Goal: Use online tool/utility: Utilize a website feature to perform a specific function

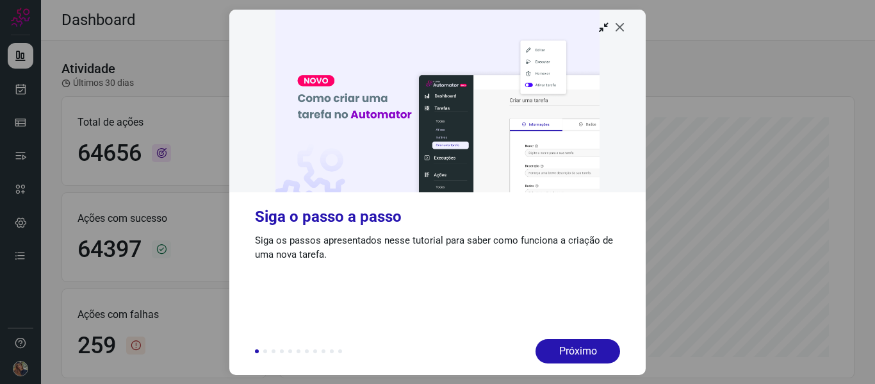
click at [625, 29] on icon at bounding box center [620, 26] width 13 height 13
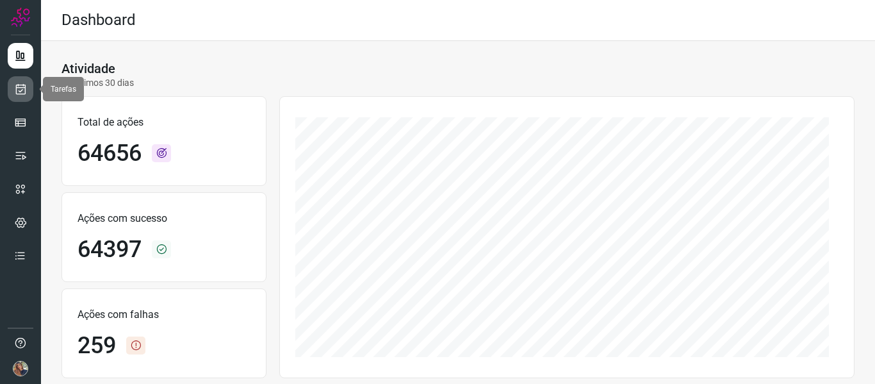
click at [15, 90] on icon at bounding box center [20, 89] width 13 height 13
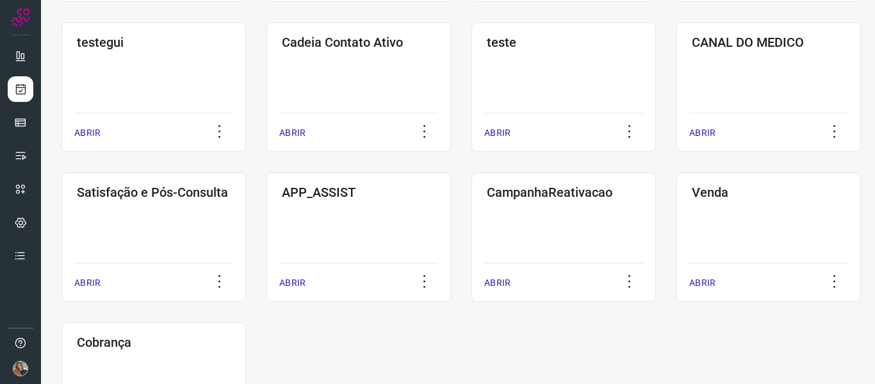
scroll to position [384, 0]
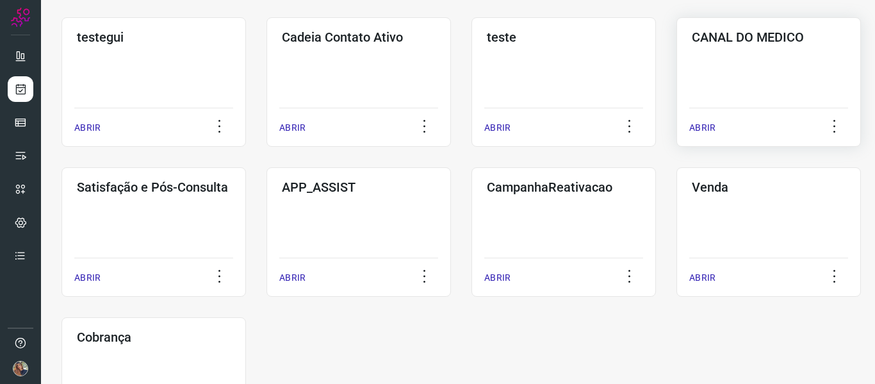
click at [246, 167] on div "CANAL DO MEDICO ABRIR" at bounding box center [153, 231] width 184 height 129
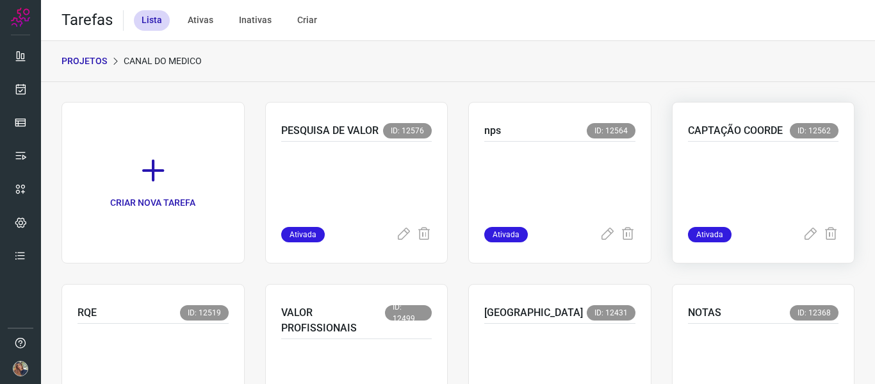
click at [735, 131] on p "CAPTAÇÃO COORDE" at bounding box center [735, 130] width 95 height 15
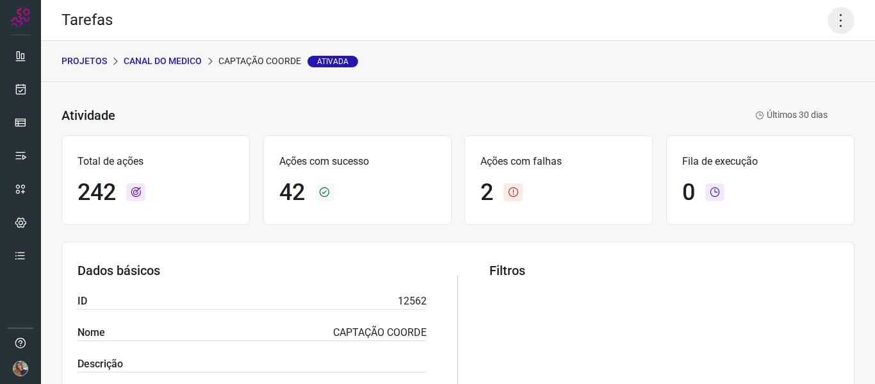
click at [831, 26] on icon at bounding box center [841, 20] width 27 height 27
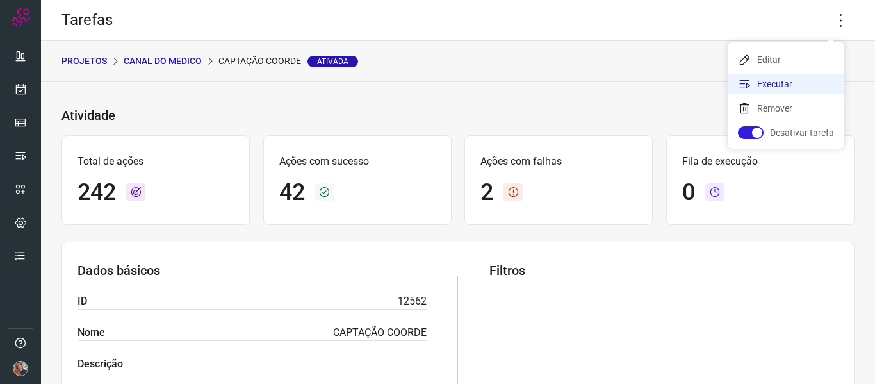
click at [813, 90] on li "Executar" at bounding box center [786, 84] width 117 height 20
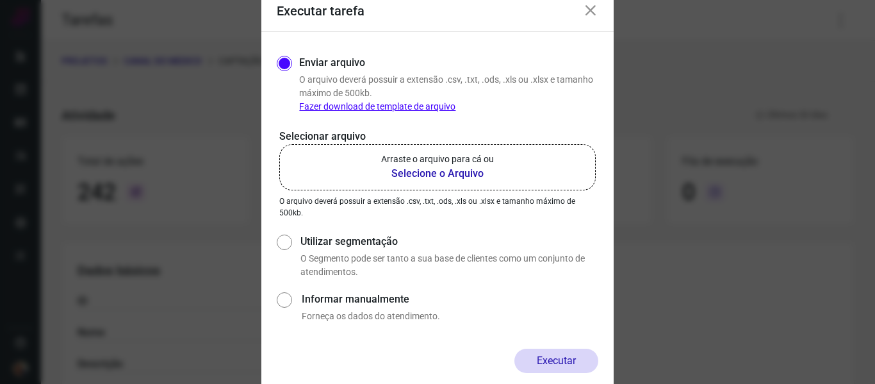
click at [432, 174] on b "Selecione o Arquivo" at bounding box center [437, 173] width 113 height 15
click at [0, 0] on input "Arraste o arquivo para cá ou Selecione o Arquivo" at bounding box center [0, 0] width 0 height 0
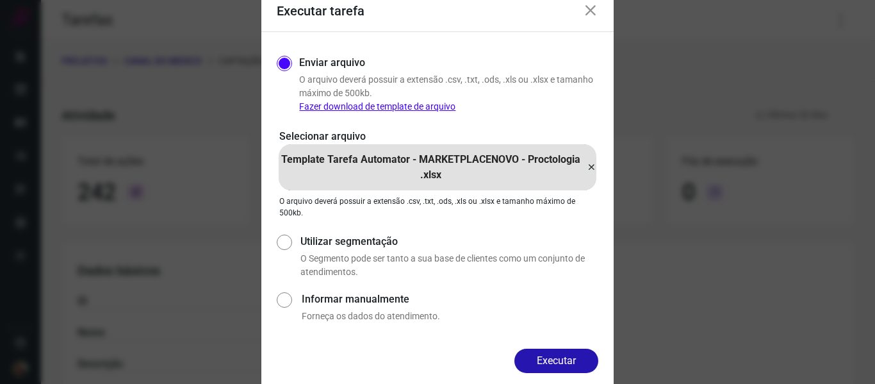
click at [567, 362] on button "Executar" at bounding box center [556, 360] width 84 height 24
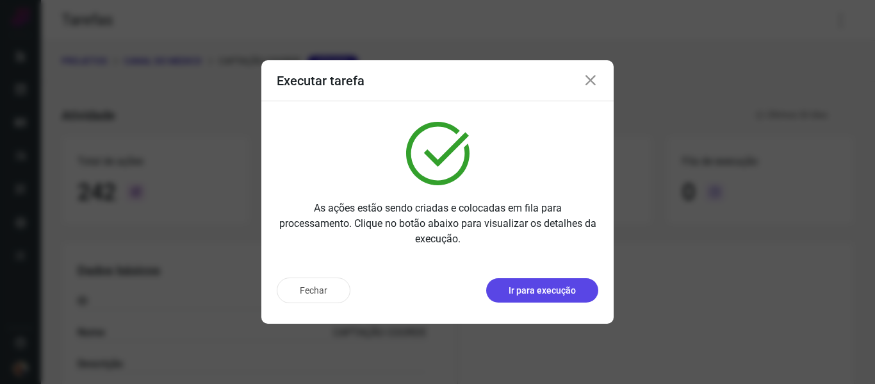
click at [576, 289] on button "Ir para execução" at bounding box center [542, 290] width 112 height 24
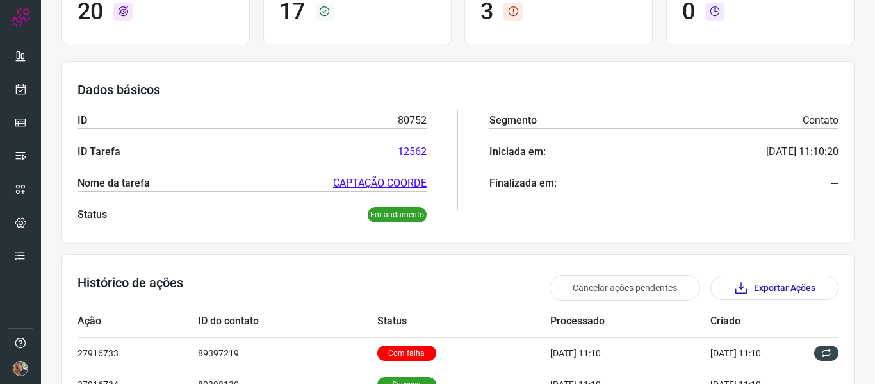
scroll to position [384, 0]
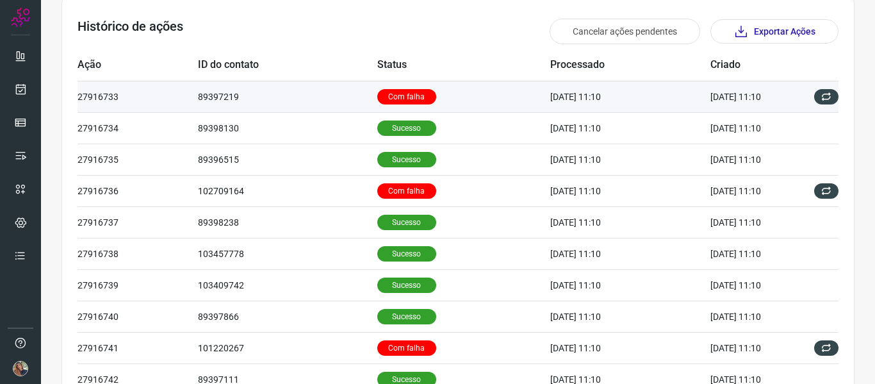
click at [377, 96] on p "Com falha" at bounding box center [406, 96] width 59 height 15
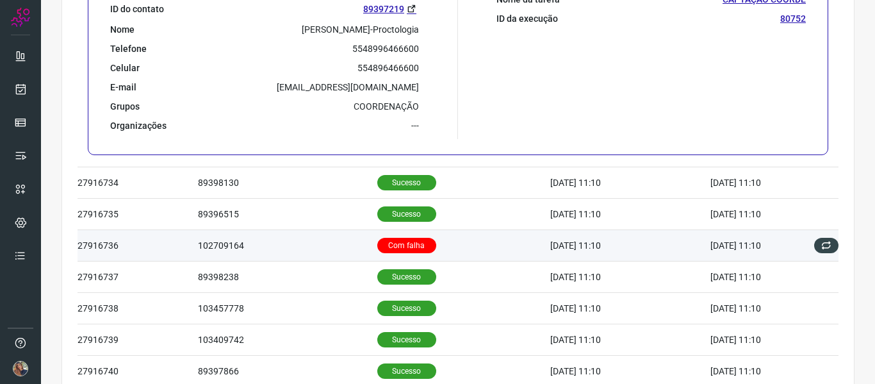
click at [393, 247] on p "Com falha" at bounding box center [406, 245] width 59 height 15
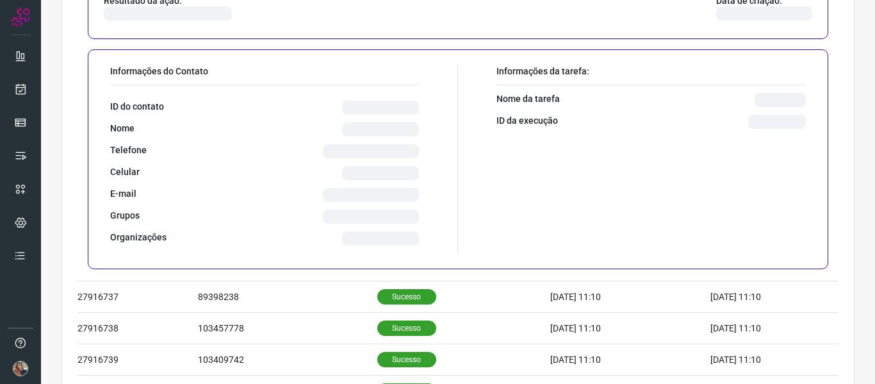
scroll to position [329, 0]
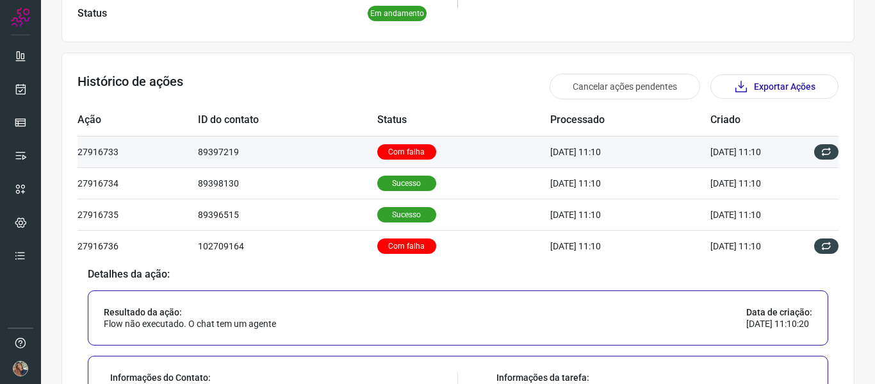
click at [396, 156] on p "Com falha" at bounding box center [406, 151] width 59 height 15
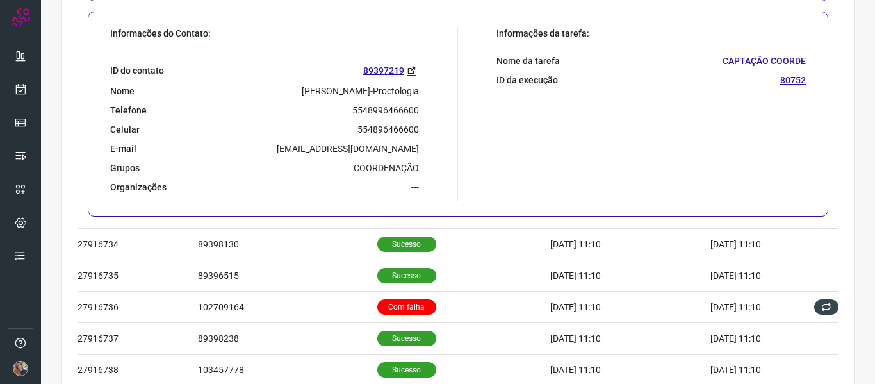
scroll to position [323, 0]
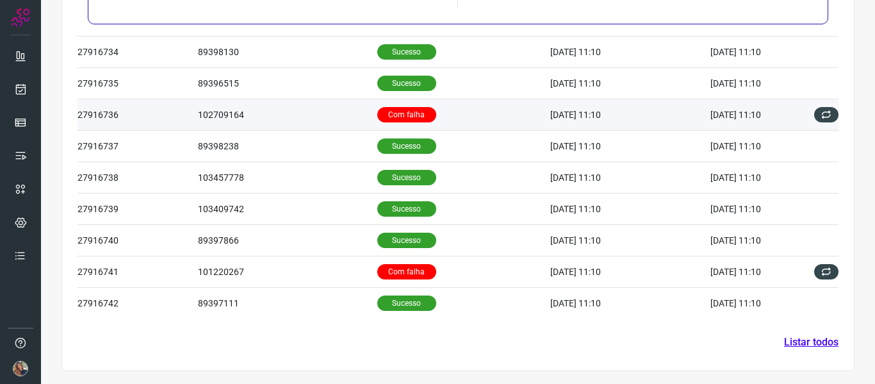
click at [396, 113] on p "Com falha" at bounding box center [406, 114] width 59 height 15
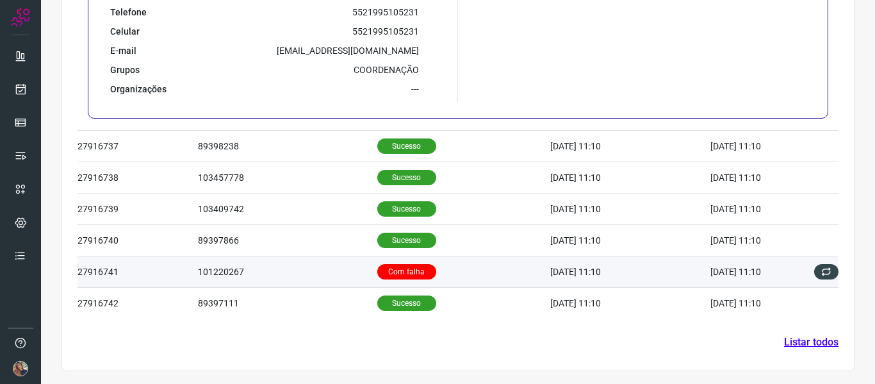
click at [411, 269] on p "Com falha" at bounding box center [406, 271] width 59 height 15
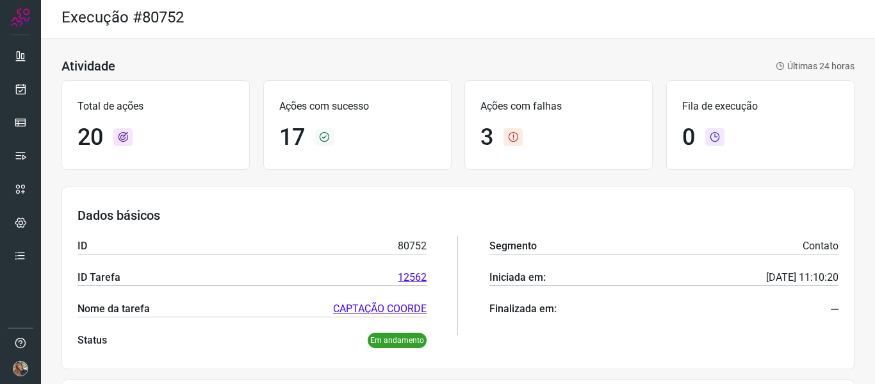
scroll to position [0, 0]
